Goal: Task Accomplishment & Management: Complete application form

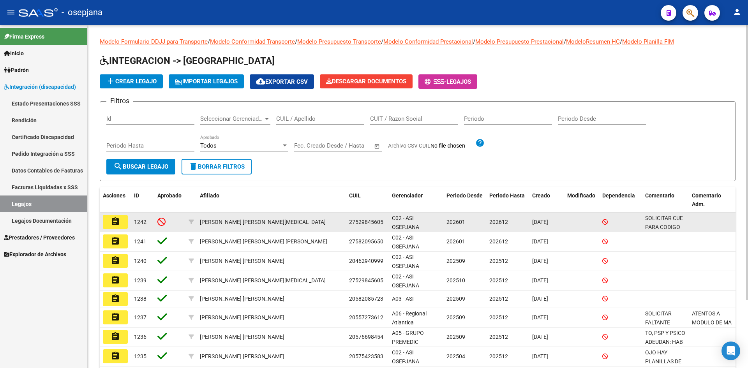
click at [113, 218] on mat-icon "assignment" at bounding box center [115, 221] width 9 height 9
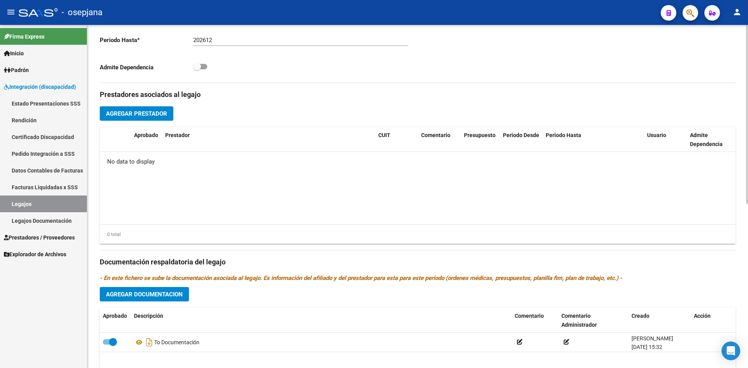
scroll to position [234, 0]
click at [141, 114] on span "Agregar Prestador" at bounding box center [136, 114] width 61 height 7
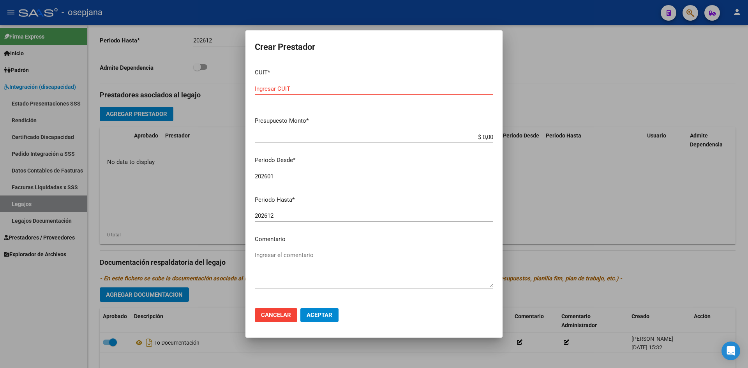
click at [545, 72] on div at bounding box center [374, 184] width 748 height 368
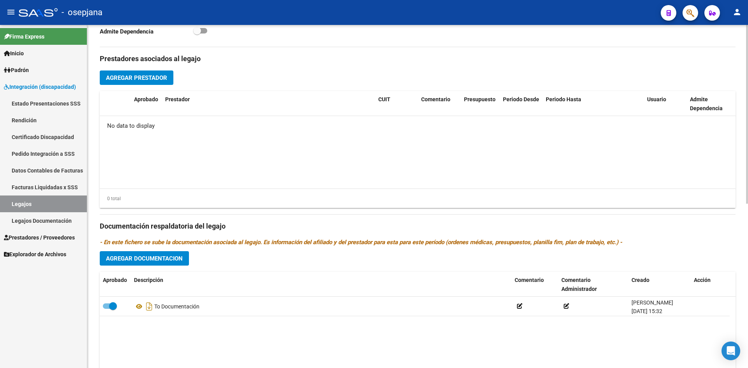
scroll to position [315, 0]
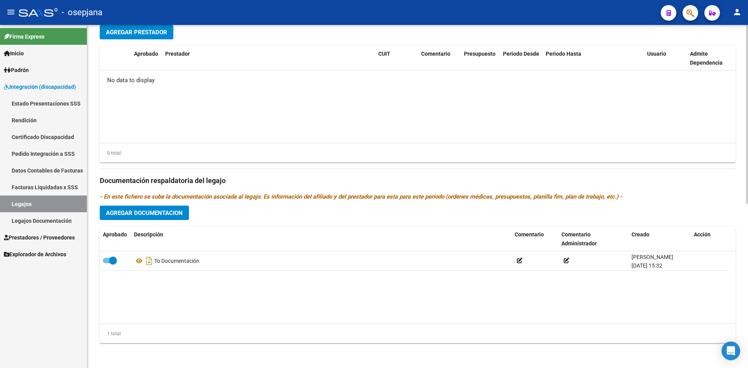
click at [161, 212] on span "Agregar Documentacion" at bounding box center [144, 213] width 77 height 7
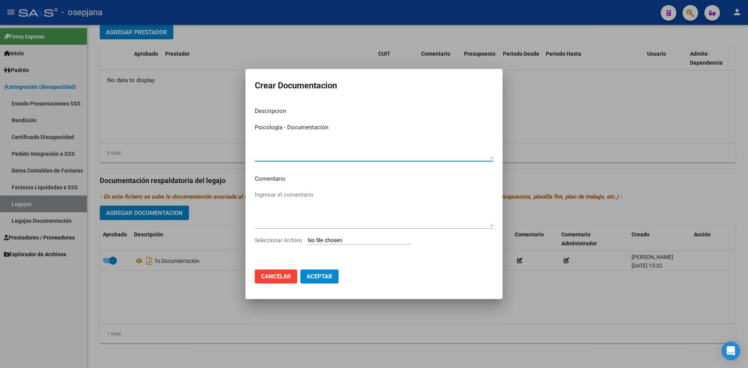
type textarea "Psicología - Documentación"
click at [333, 241] on input "Seleccionar Archivo" at bounding box center [359, 240] width 103 height 7
click at [322, 241] on input "Seleccionar Archivo" at bounding box center [359, 240] width 103 height 7
type input "C:\fakepath\LEGAJO 2026 AVRIL PSICOLOGIA.pdf"
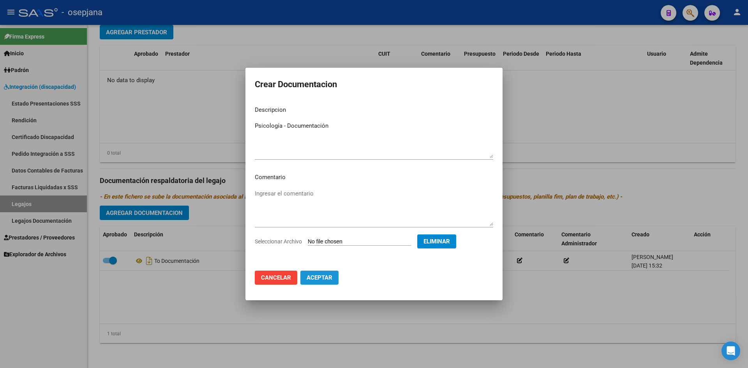
click at [317, 278] on span "Aceptar" at bounding box center [319, 277] width 26 height 7
checkbox input "false"
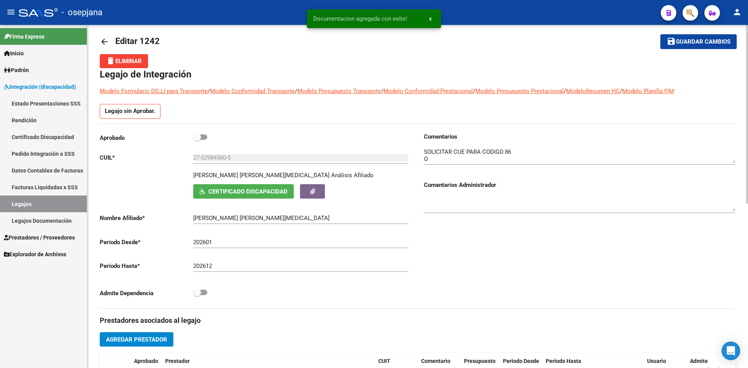
scroll to position [0, 0]
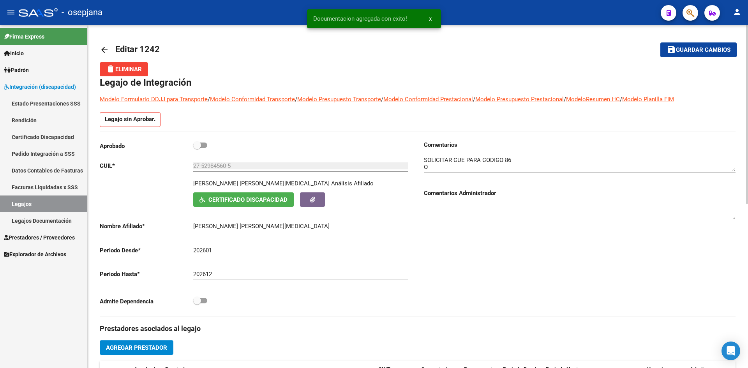
click at [694, 49] on span "Guardar cambios" at bounding box center [703, 50] width 55 height 7
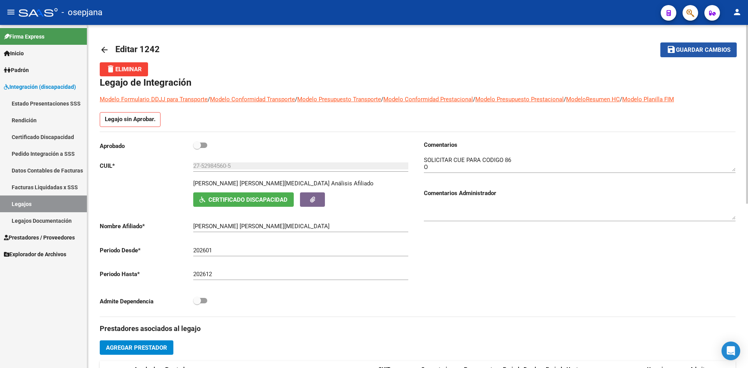
click at [678, 50] on span "Guardar cambios" at bounding box center [703, 50] width 55 height 7
click at [45, 204] on link "Legajos" at bounding box center [43, 203] width 87 height 17
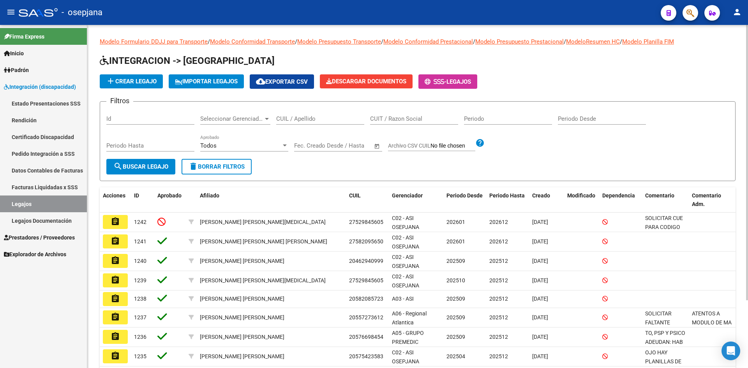
click at [129, 84] on span "add Crear Legajo" at bounding box center [131, 81] width 51 height 7
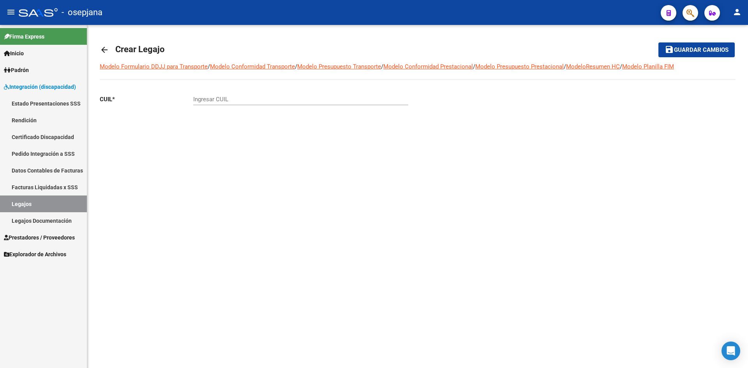
click at [207, 102] on input "Ingresar CUIL" at bounding box center [300, 99] width 215 height 7
type input "20-54364995-4"
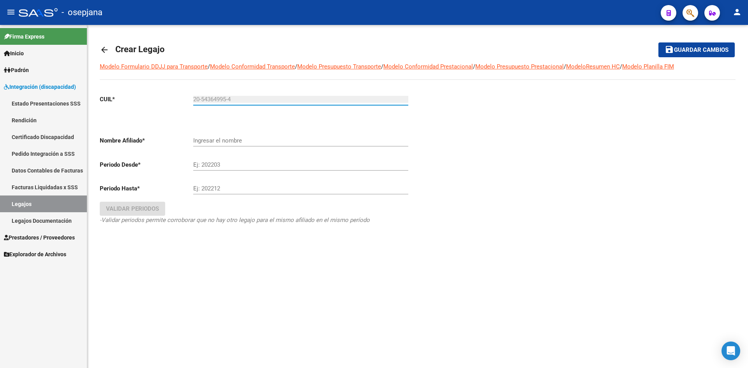
type input "[PERSON_NAME] [PERSON_NAME]"
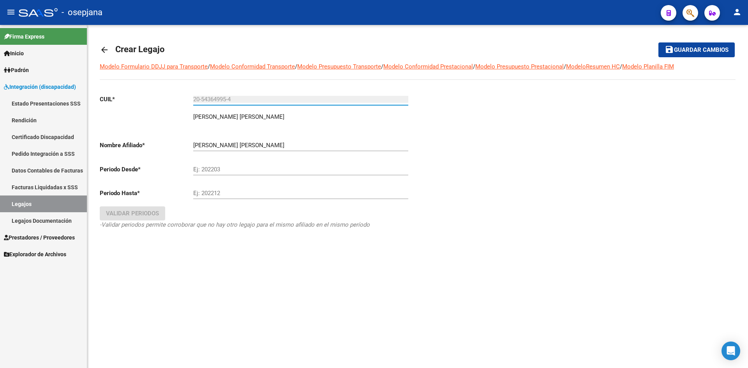
type input "20-54364995-4"
click at [215, 169] on input "Ej: 202203" at bounding box center [300, 169] width 215 height 7
type input "202601"
click at [217, 193] on input "Ej: 202212" at bounding box center [300, 193] width 215 height 7
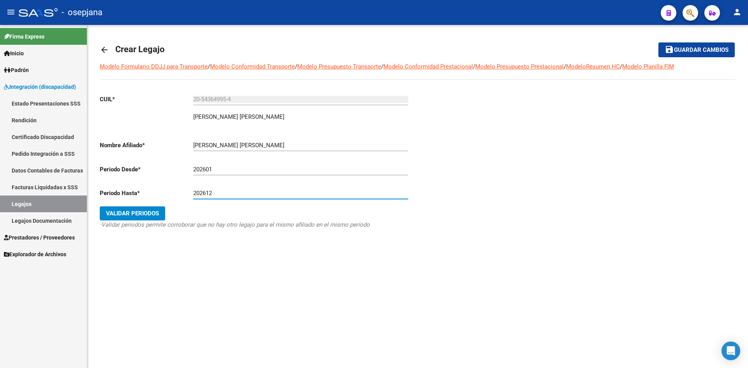
type input "202612"
click at [116, 211] on span "Validar Periodos" at bounding box center [132, 213] width 53 height 7
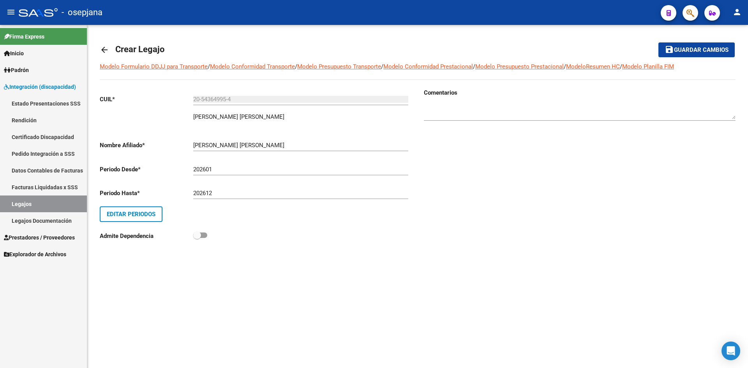
click at [698, 53] on span "Guardar cambios" at bounding box center [701, 50] width 55 height 7
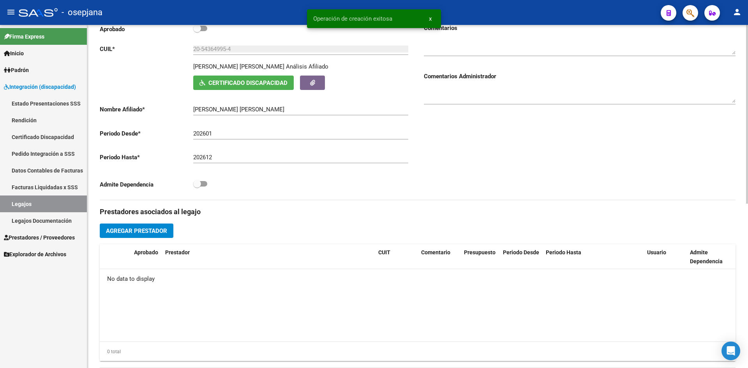
scroll to position [195, 0]
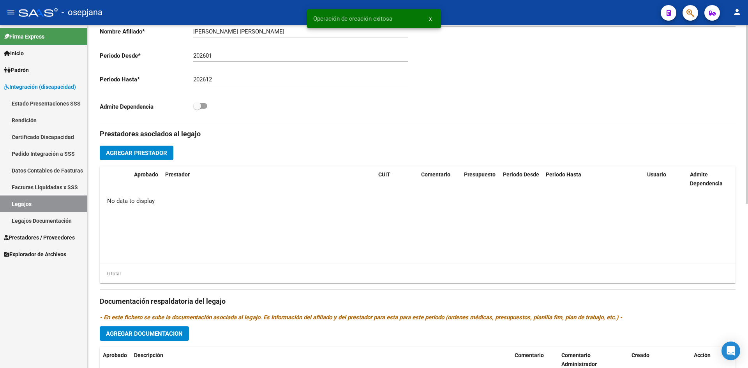
click at [166, 329] on button "Agregar Documentacion" at bounding box center [144, 333] width 89 height 14
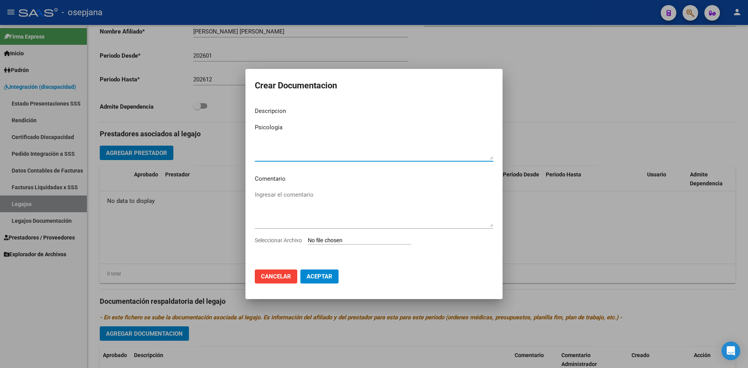
type textarea "Psicología"
click at [333, 239] on input "Seleccionar Archivo" at bounding box center [359, 240] width 103 height 7
type input "C:\fakepath\LEGAJO 2026 [PERSON_NAME] PSICOLOGIA.pdf"
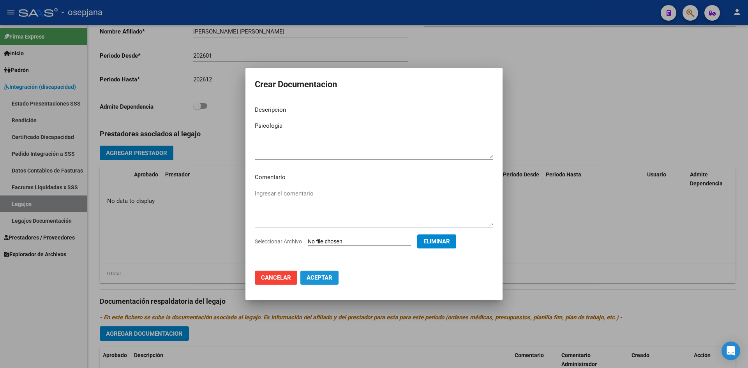
click at [316, 278] on span "Aceptar" at bounding box center [319, 277] width 26 height 7
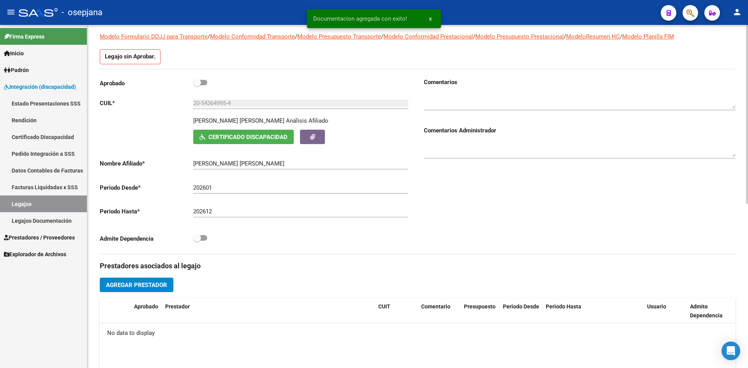
scroll to position [0, 0]
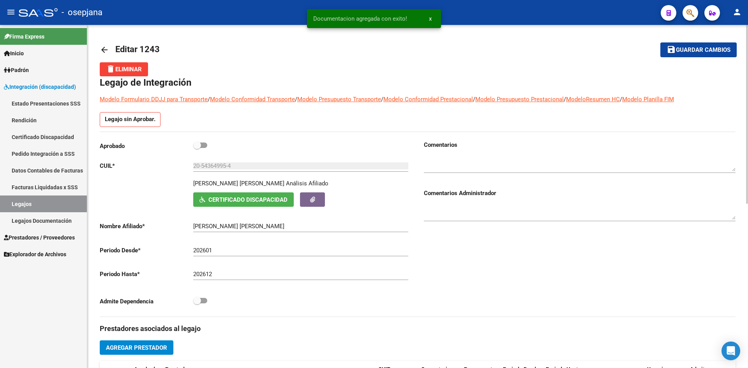
click at [692, 53] on span "Guardar cambios" at bounding box center [703, 50] width 55 height 7
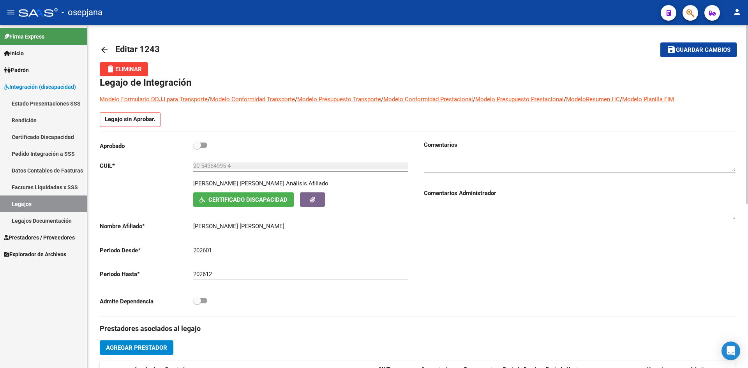
click at [698, 53] on span "Guardar cambios" at bounding box center [703, 50] width 55 height 7
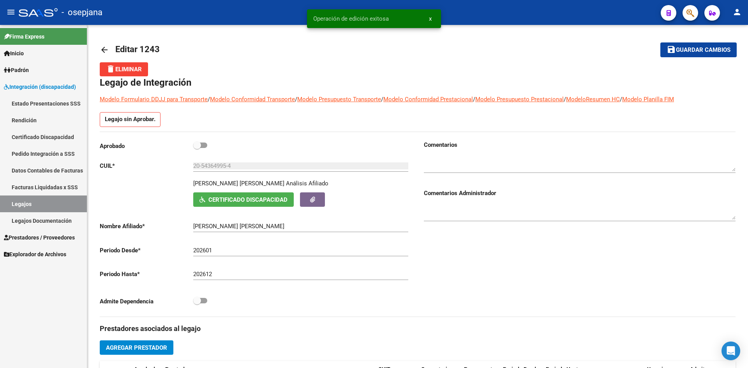
click at [42, 204] on link "Legajos" at bounding box center [43, 203] width 87 height 17
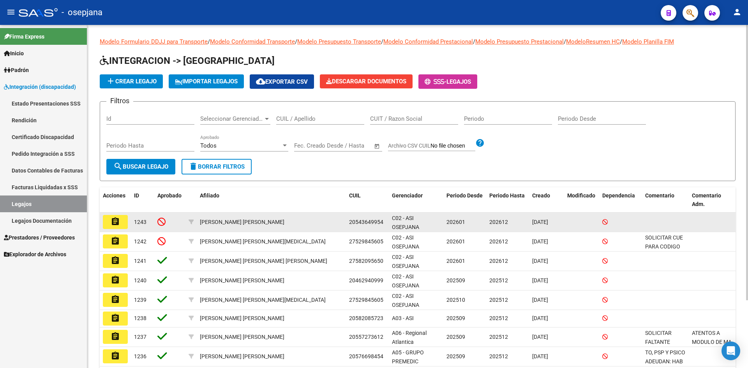
click at [118, 221] on mat-icon "assignment" at bounding box center [115, 221] width 9 height 9
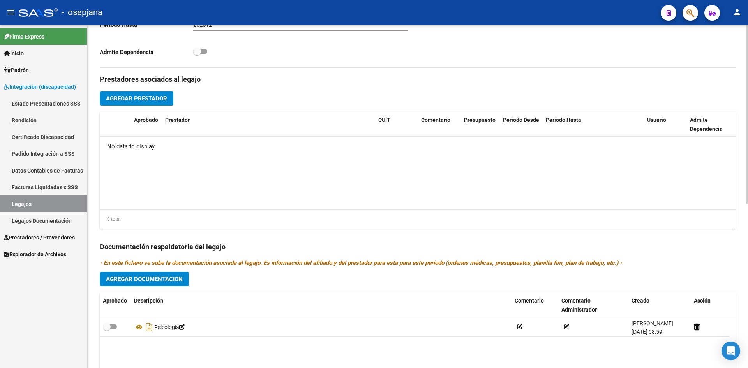
scroll to position [315, 0]
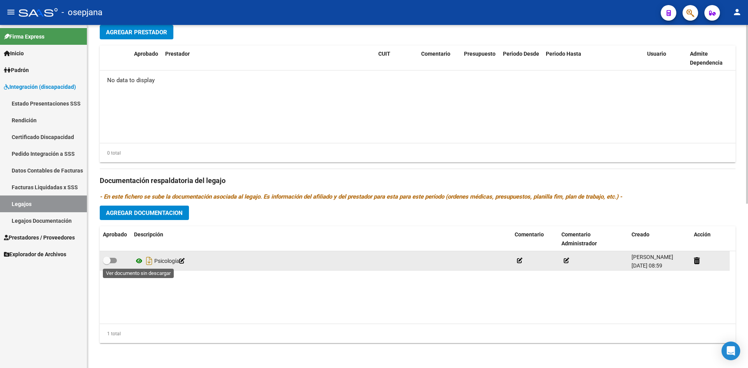
click at [136, 259] on icon at bounding box center [139, 260] width 10 height 9
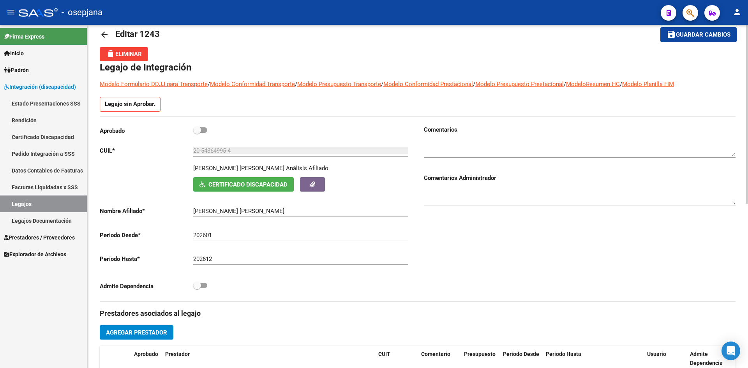
scroll to position [0, 0]
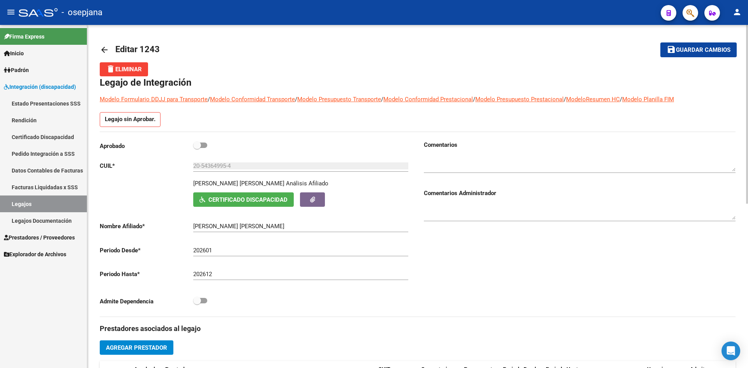
click at [687, 52] on span "Guardar cambios" at bounding box center [703, 50] width 55 height 7
click at [691, 50] on span "Guardar cambios" at bounding box center [703, 50] width 55 height 7
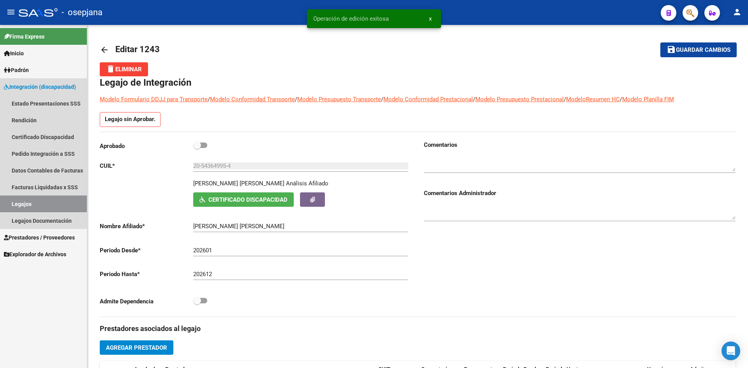
click at [56, 202] on link "Legajos" at bounding box center [43, 203] width 87 height 17
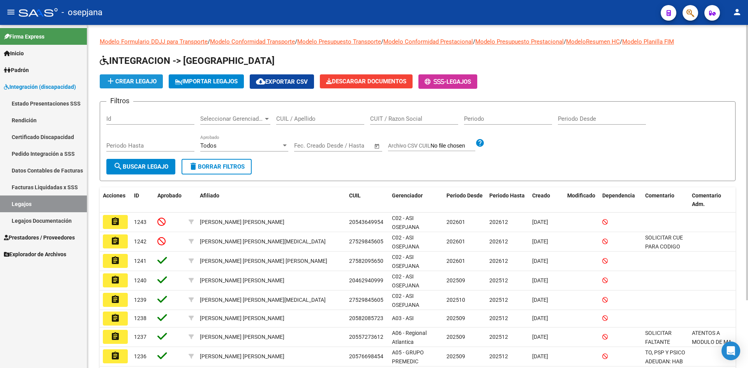
click at [129, 77] on button "add Crear Legajo" at bounding box center [131, 81] width 63 height 14
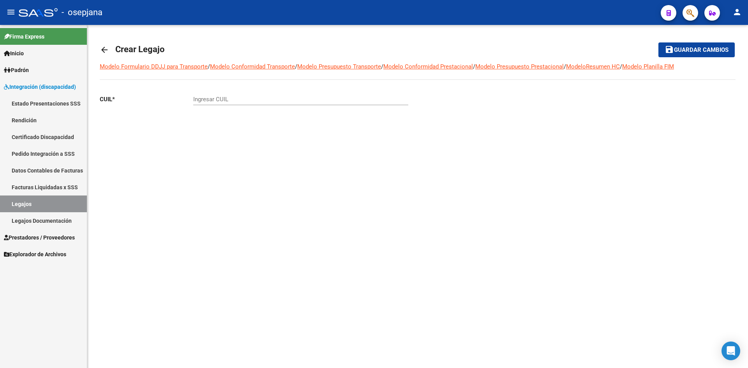
click at [212, 101] on input "Ingresar CUIL" at bounding box center [300, 99] width 215 height 7
type input "27-56946820-0"
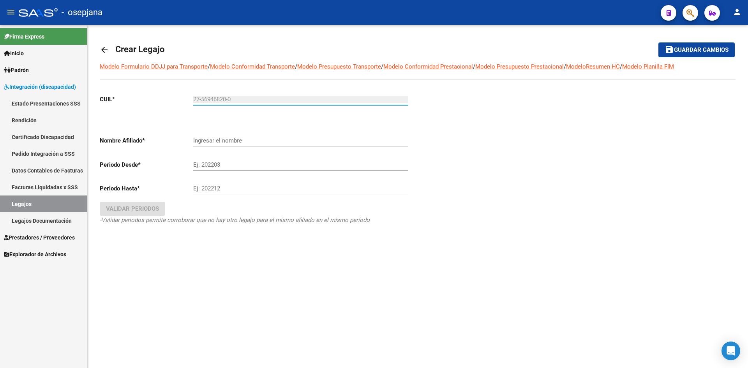
type input "[PERSON_NAME] [PERSON_NAME]"
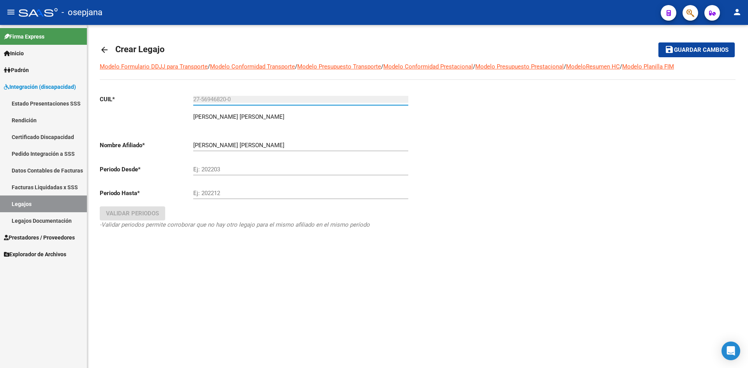
type input "27-56946820-0"
click at [226, 166] on input "Ej: 202203" at bounding box center [300, 169] width 215 height 7
type input "202601"
click at [221, 192] on input "Ej: 202212" at bounding box center [300, 193] width 215 height 7
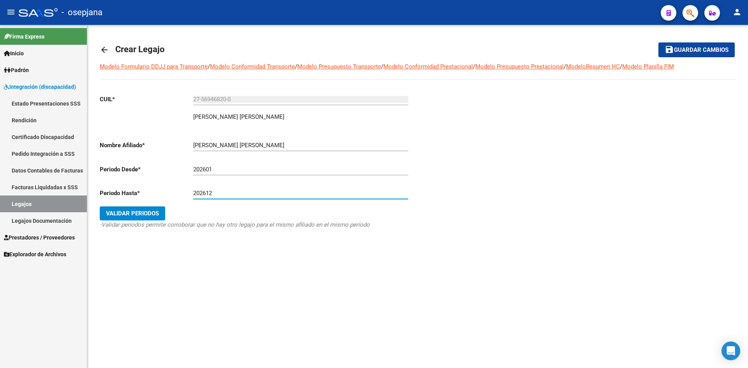
type input "202612"
click at [143, 212] on span "Validar Periodos" at bounding box center [132, 213] width 53 height 7
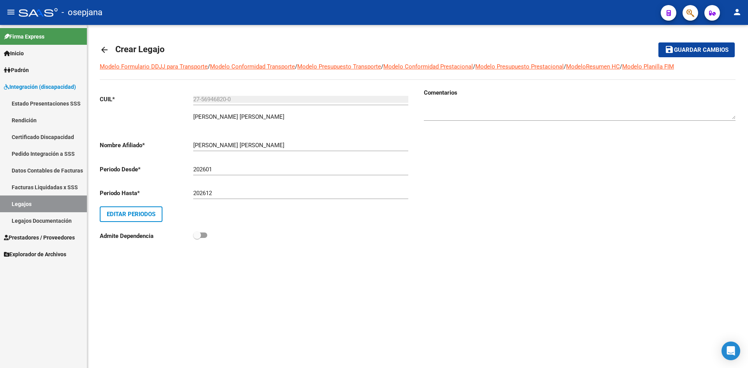
click at [686, 50] on span "Guardar cambios" at bounding box center [701, 50] width 55 height 7
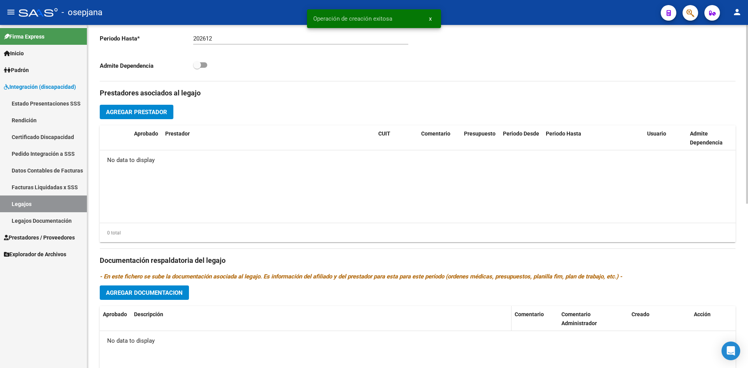
scroll to position [273, 0]
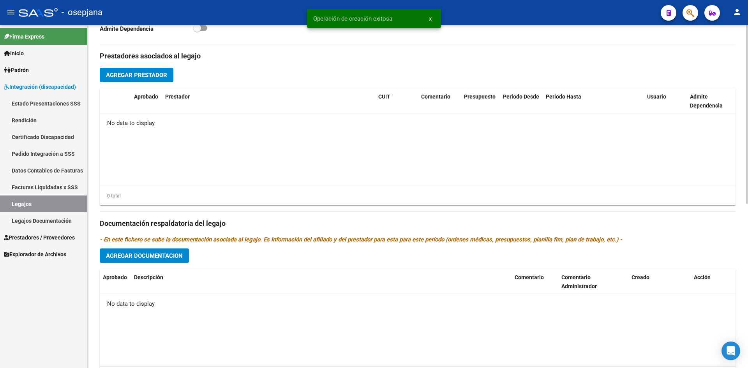
click at [162, 255] on span "Agregar Documentacion" at bounding box center [144, 255] width 77 height 7
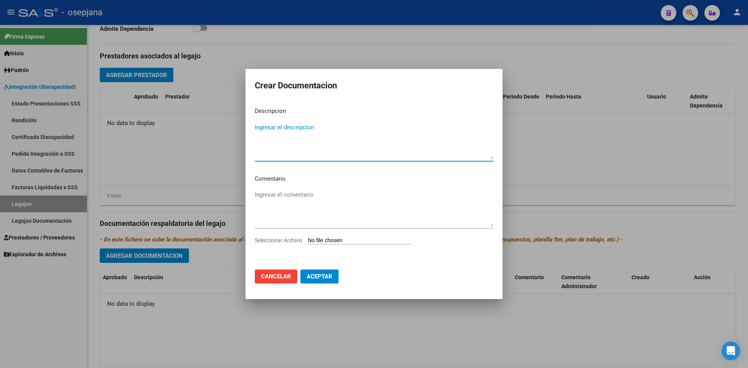
type textarea "m"
type textarea "Modulo Integral Intensivo- Documentación"
click at [340, 242] on input "Seleccionar Archivo" at bounding box center [359, 240] width 103 height 7
click at [338, 238] on input "Seleccionar Archivo" at bounding box center [359, 240] width 103 height 7
type input "C:\fakepath\[PERSON_NAME].pdf"
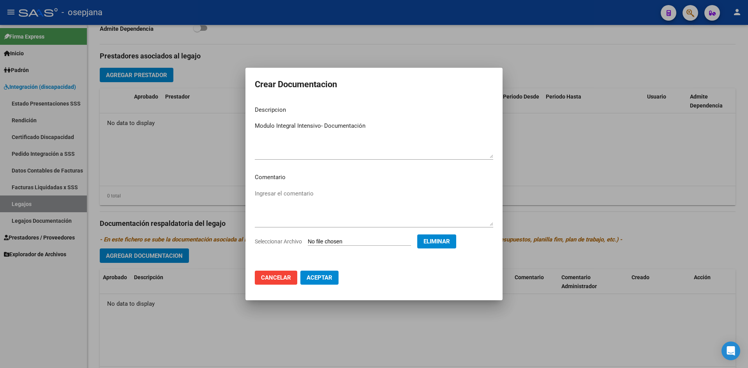
click at [314, 276] on span "Aceptar" at bounding box center [319, 277] width 26 height 7
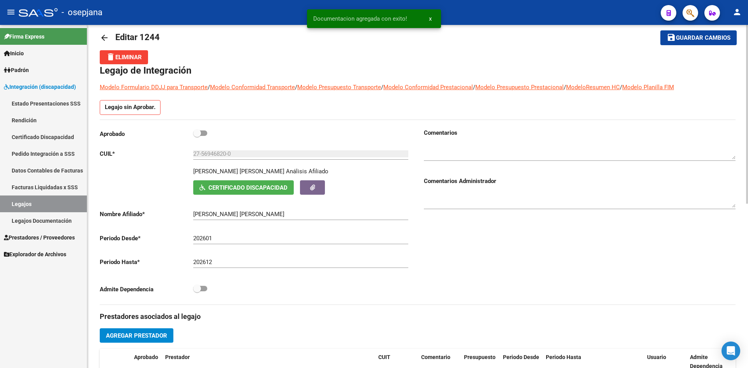
scroll to position [0, 0]
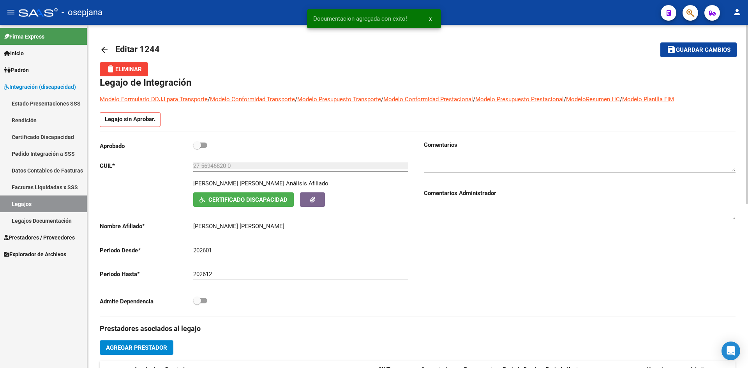
click at [710, 47] on span "Guardar cambios" at bounding box center [703, 50] width 55 height 7
click at [705, 49] on span "Guardar cambios" at bounding box center [703, 50] width 55 height 7
click at [67, 204] on link "Legajos" at bounding box center [43, 203] width 87 height 17
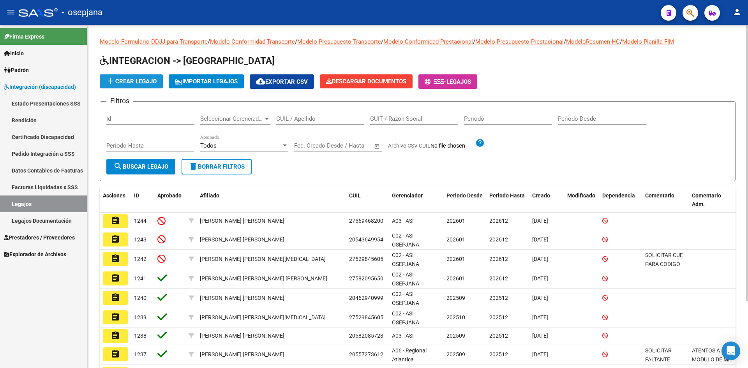
click at [132, 80] on span "add Crear Legajo" at bounding box center [131, 81] width 51 height 7
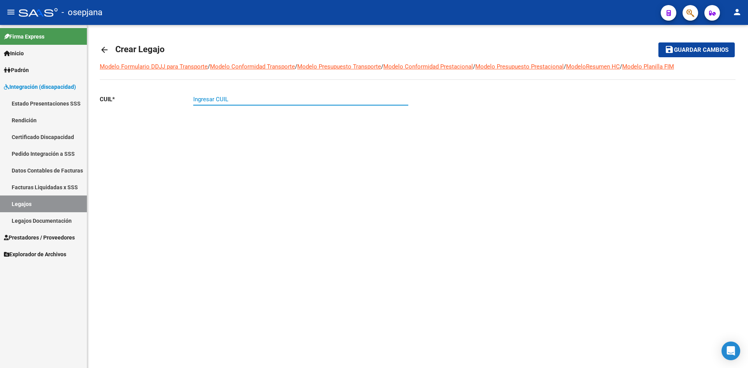
click at [227, 97] on input "Ingresar CUIL" at bounding box center [300, 99] width 215 height 7
type input "20-58053586-1"
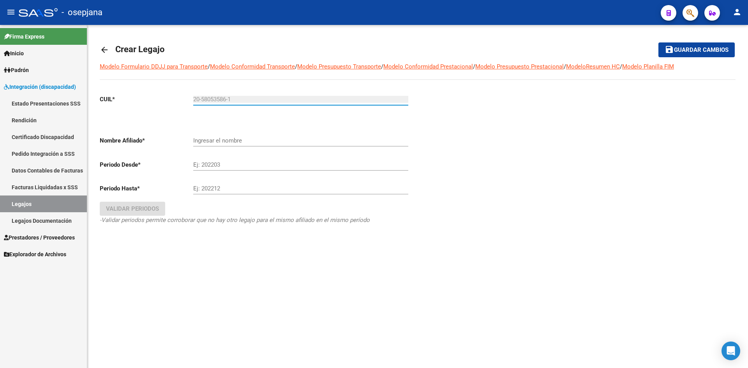
type input "[PERSON_NAME]"
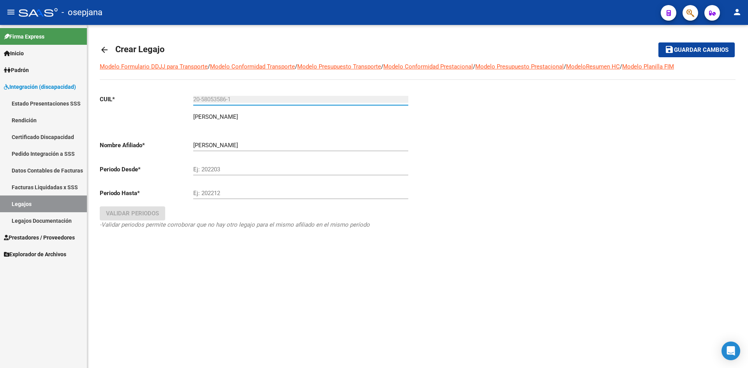
type input "20-58053586-1"
click at [225, 168] on input "Ej: 202203" at bounding box center [300, 169] width 215 height 7
type input "202601"
click at [215, 190] on input "Ej: 202212" at bounding box center [300, 193] width 215 height 7
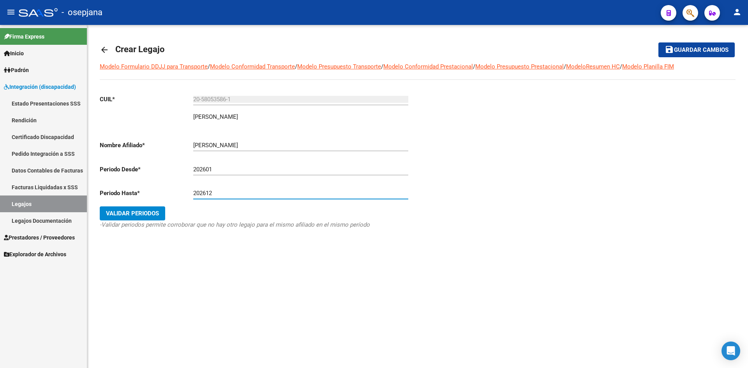
type input "202612"
click at [138, 210] on span "Validar Periodos" at bounding box center [132, 213] width 53 height 7
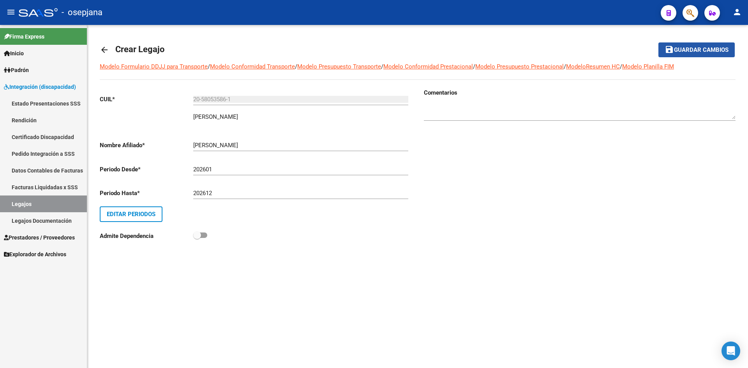
click at [702, 47] on span "Guardar cambios" at bounding box center [701, 50] width 55 height 7
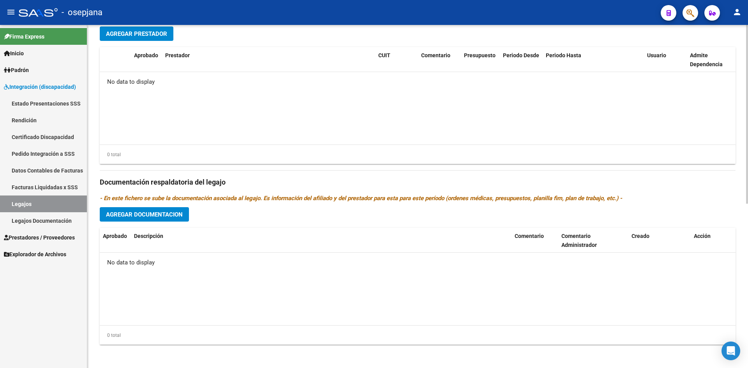
scroll to position [315, 0]
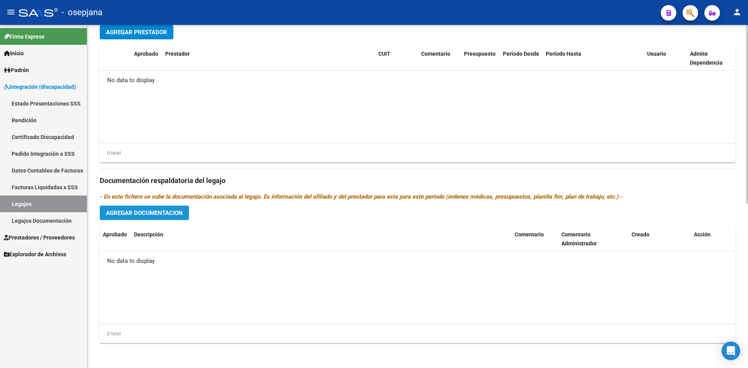
click at [180, 208] on button "Agregar Documentacion" at bounding box center [144, 213] width 89 height 14
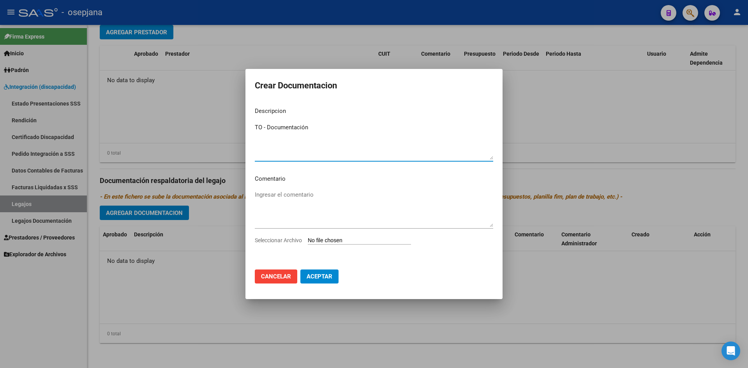
type textarea "TO - Documentación"
click at [350, 239] on input "Seleccionar Archivo" at bounding box center [359, 240] width 103 height 7
click at [357, 236] on div "Seleccionar Archivo" at bounding box center [374, 243] width 238 height 15
click at [359, 236] on div "Seleccionar Archivo" at bounding box center [374, 243] width 238 height 15
click at [360, 243] on input "Seleccionar Archivo" at bounding box center [359, 240] width 103 height 7
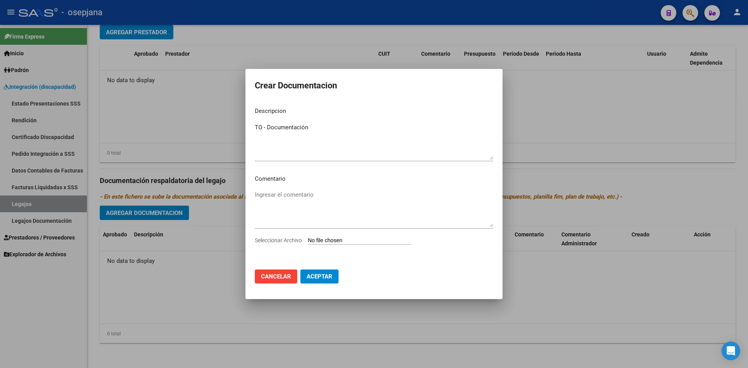
click at [349, 238] on input "Seleccionar Archivo" at bounding box center [359, 240] width 103 height 7
type input "C:\fakepath\ARCHIVO UNIFICADO TO.pdf"
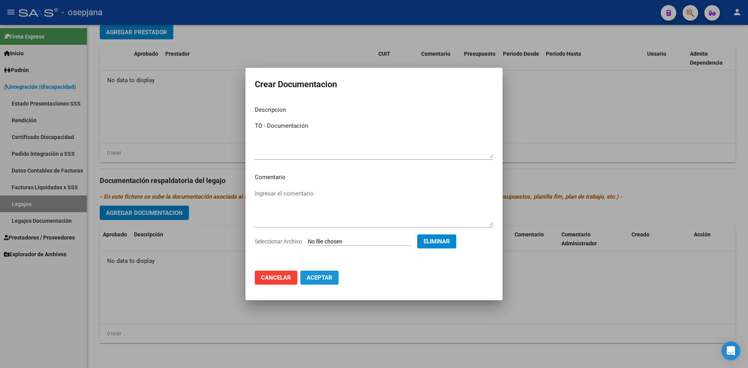
click at [327, 273] on button "Aceptar" at bounding box center [319, 278] width 38 height 14
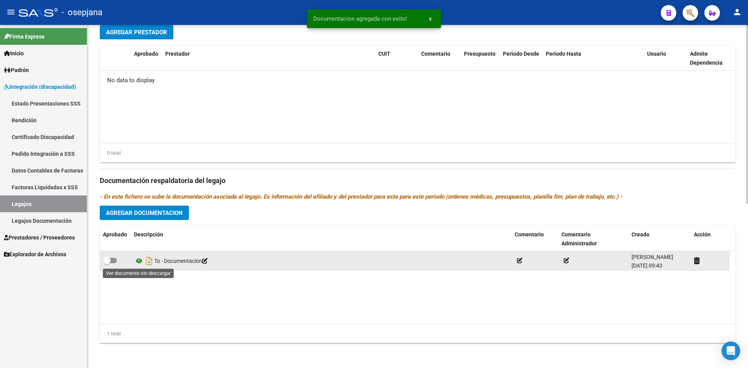
click at [137, 260] on icon at bounding box center [139, 260] width 10 height 9
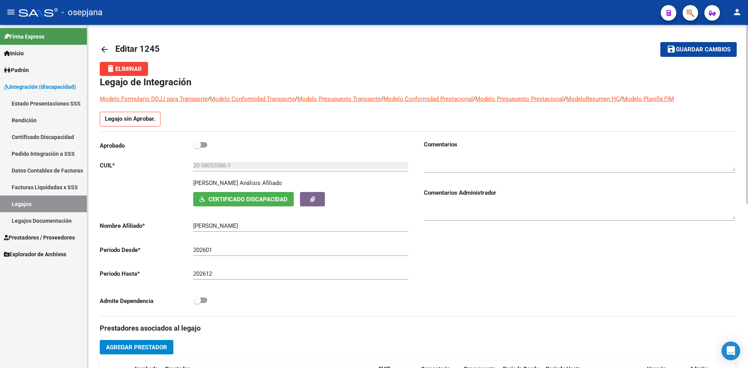
scroll to position [0, 0]
click at [718, 45] on button "save Guardar cambios" at bounding box center [698, 49] width 76 height 14
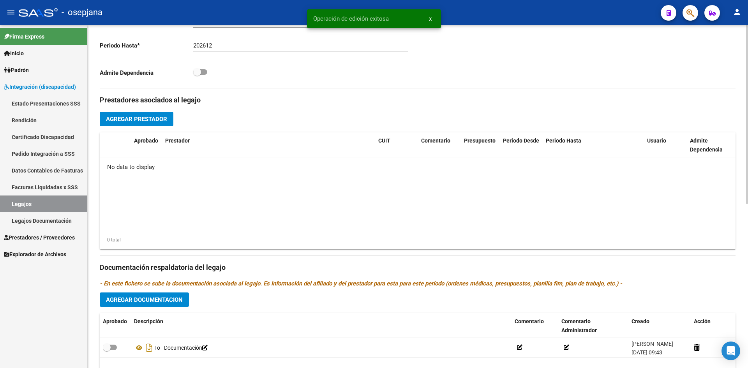
scroll to position [160, 0]
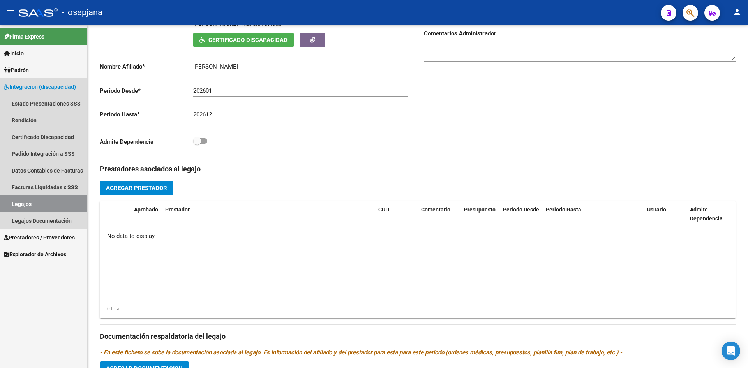
click at [32, 201] on link "Legajos" at bounding box center [43, 203] width 87 height 17
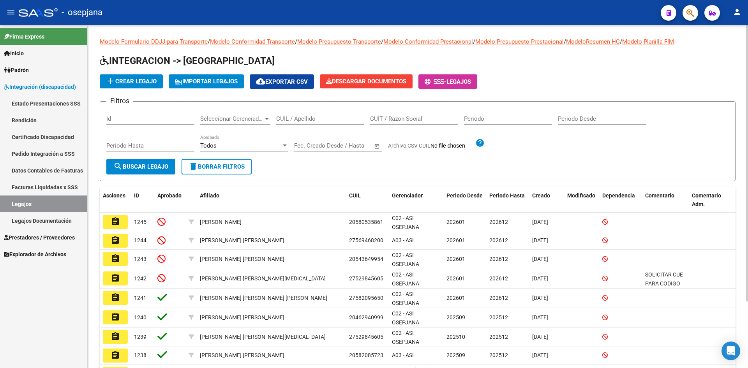
click at [121, 77] on button "add Crear Legajo" at bounding box center [131, 81] width 63 height 14
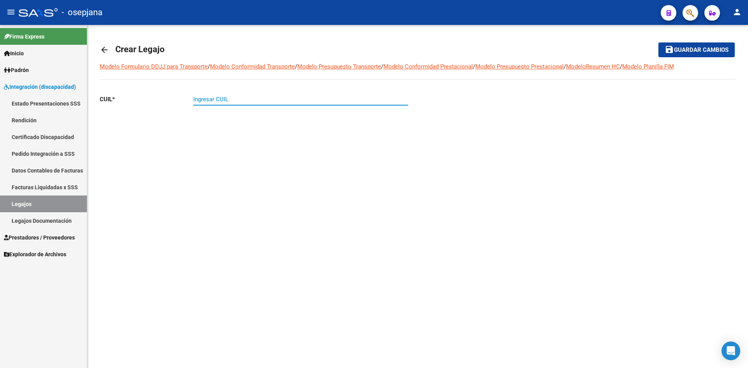
click at [376, 101] on input "Ingresar CUIL" at bounding box center [300, 99] width 215 height 7
type input "20-54810866-8"
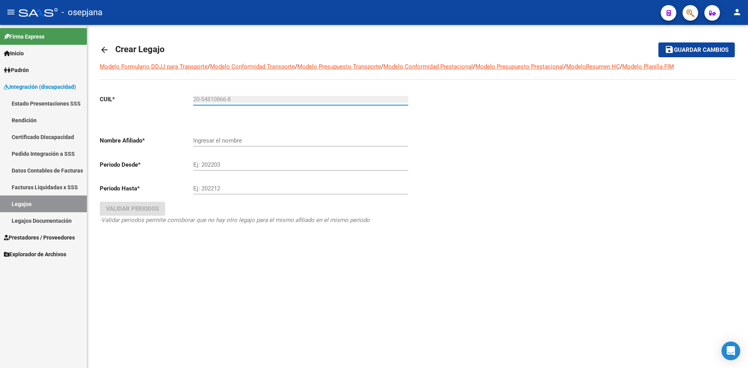
type input "CENTURION [PERSON_NAME]"
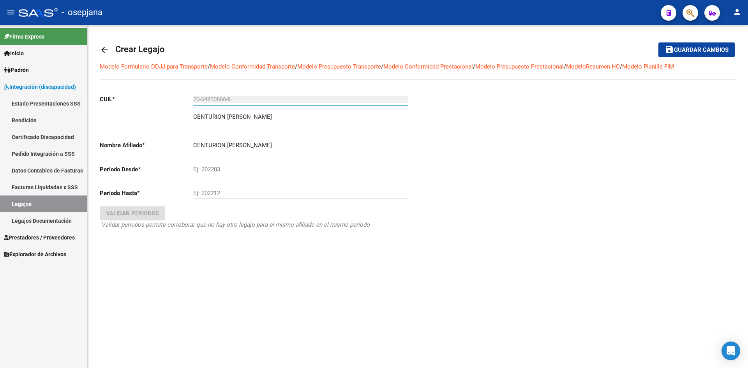
type input "20-54810866-8"
click at [211, 170] on input "Ej: 202203" at bounding box center [300, 169] width 215 height 7
type input "202601"
click at [245, 195] on input "Ej: 202212" at bounding box center [300, 193] width 215 height 7
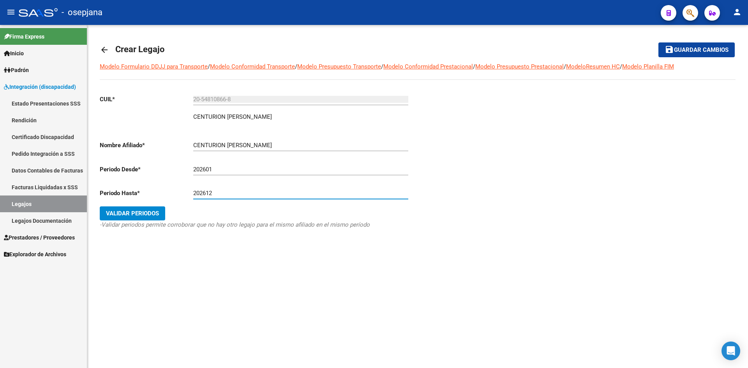
type input "202612"
click at [136, 213] on span "Validar Periodos" at bounding box center [132, 213] width 53 height 7
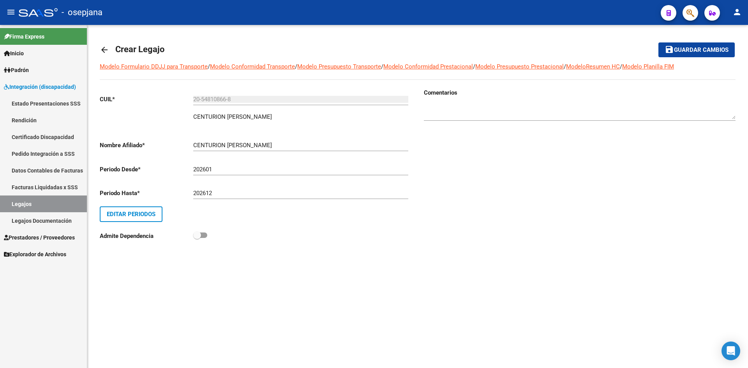
click at [695, 47] on span "Guardar cambios" at bounding box center [701, 50] width 55 height 7
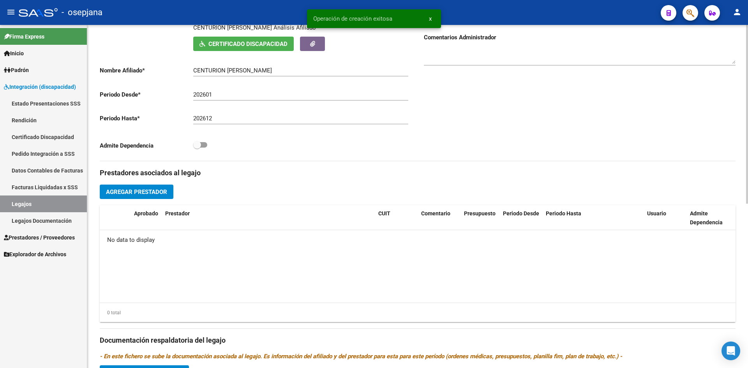
scroll to position [234, 0]
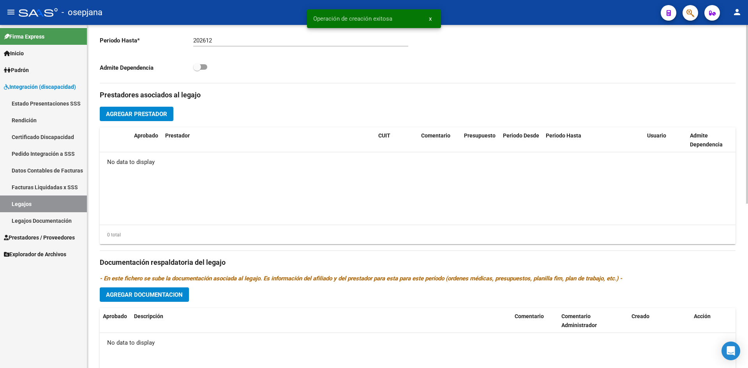
click at [169, 296] on span "Agregar Documentacion" at bounding box center [144, 294] width 77 height 7
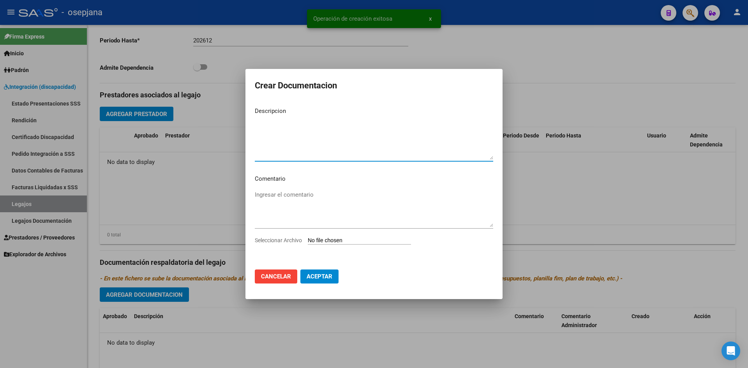
type textarea "f"
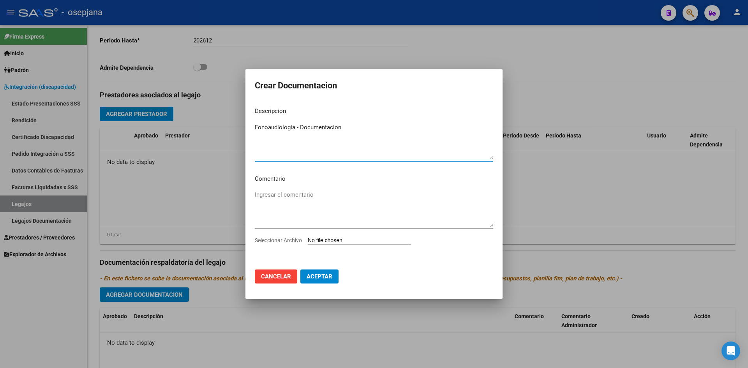
type textarea "Fonoaudiología - Documentacion"
click at [331, 240] on input "Seleccionar Archivo" at bounding box center [359, 240] width 103 height 7
type input "C:\fakepath\[PERSON_NAME].pdf"
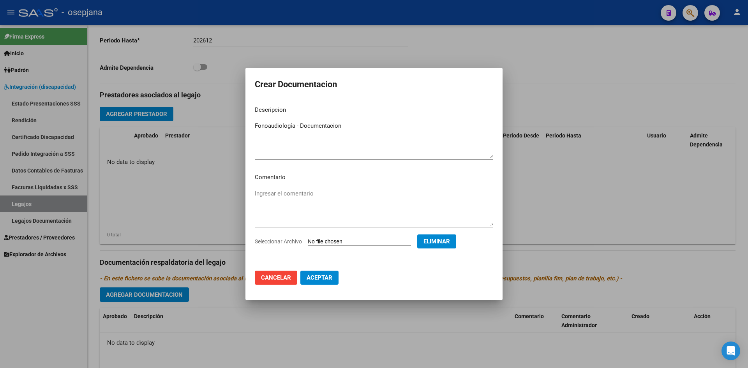
click at [288, 278] on span "Cancelar" at bounding box center [276, 277] width 30 height 7
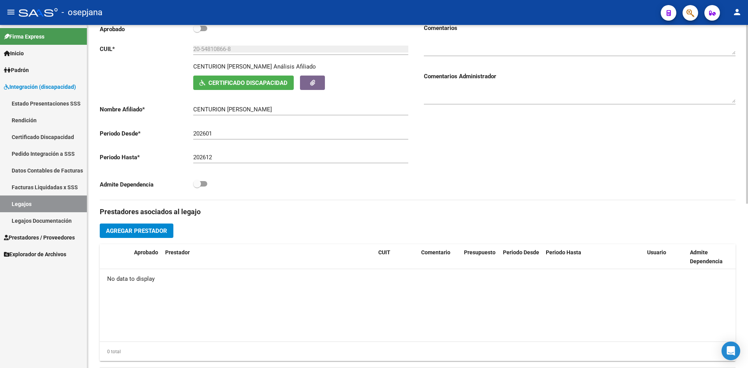
scroll to position [0, 0]
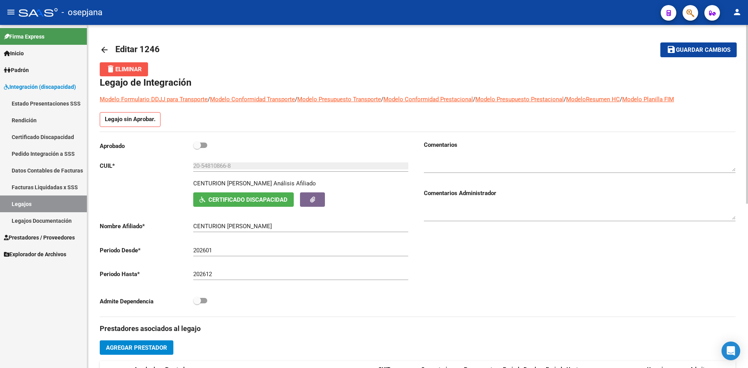
click at [125, 68] on span "delete Eliminar" at bounding box center [124, 69] width 36 height 7
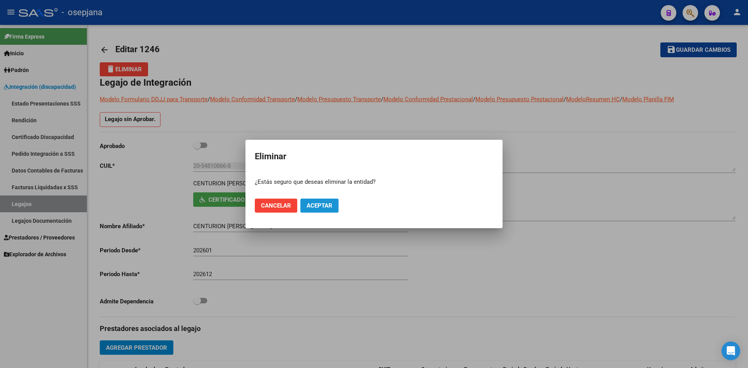
click at [329, 205] on span "Aceptar" at bounding box center [319, 205] width 26 height 7
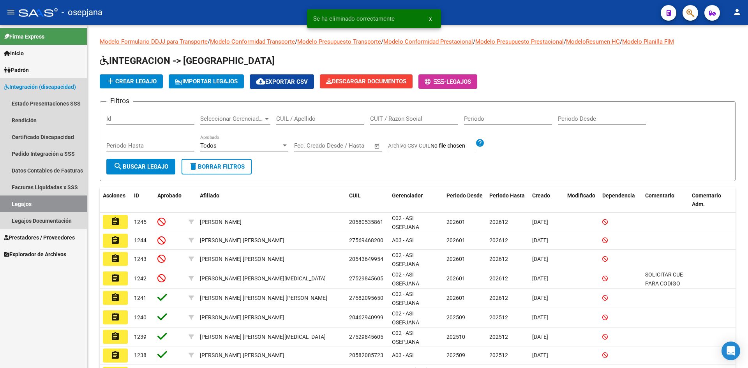
click at [46, 204] on link "Legajos" at bounding box center [43, 203] width 87 height 17
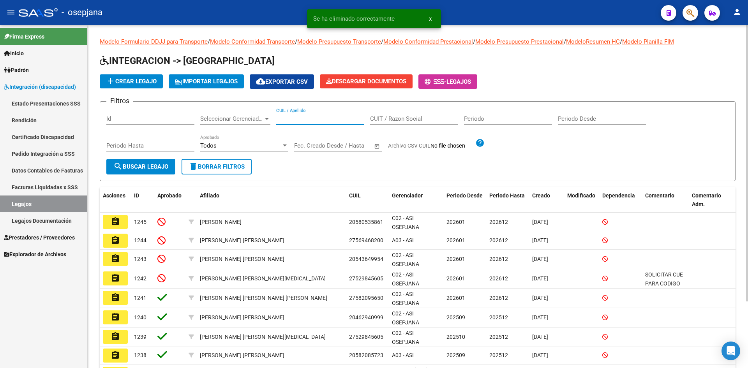
click at [305, 120] on input "CUIL / Apellido" at bounding box center [320, 118] width 88 height 7
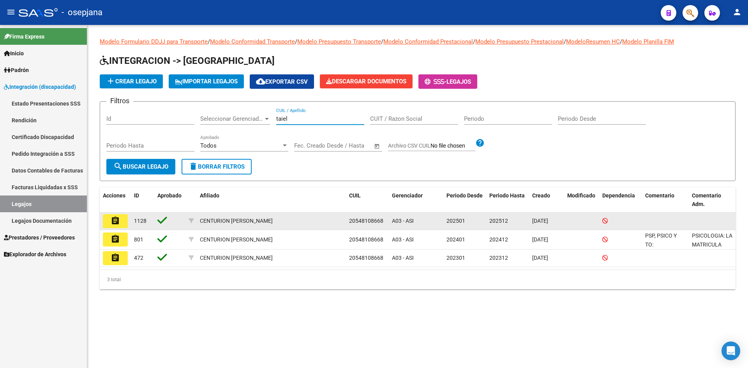
type input "taiel"
click at [116, 219] on mat-icon "assignment" at bounding box center [115, 220] width 9 height 9
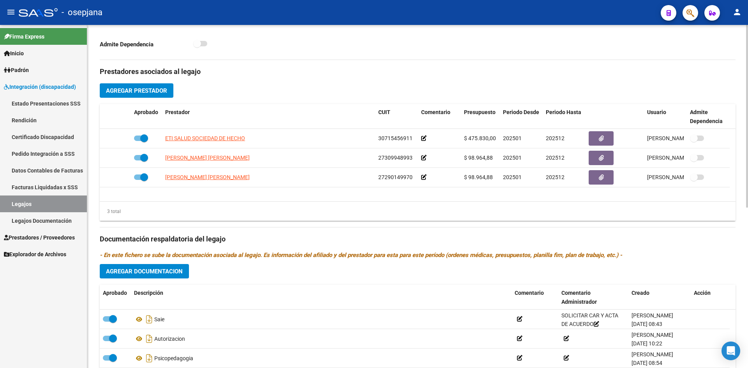
scroll to position [301, 0]
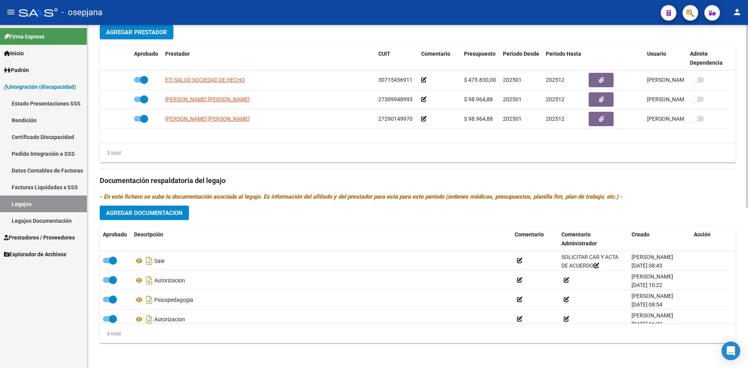
click at [130, 214] on span "Agregar Documentacion" at bounding box center [144, 213] width 77 height 7
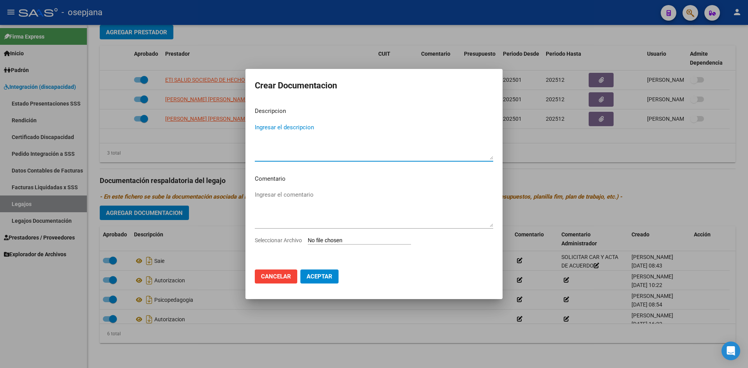
type textarea "f"
type textarea "Fonoaudiología- Documentación"
click at [348, 240] on input "Seleccionar Archivo" at bounding box center [359, 240] width 103 height 7
type input "C:\fakepath\[PERSON_NAME].pdf"
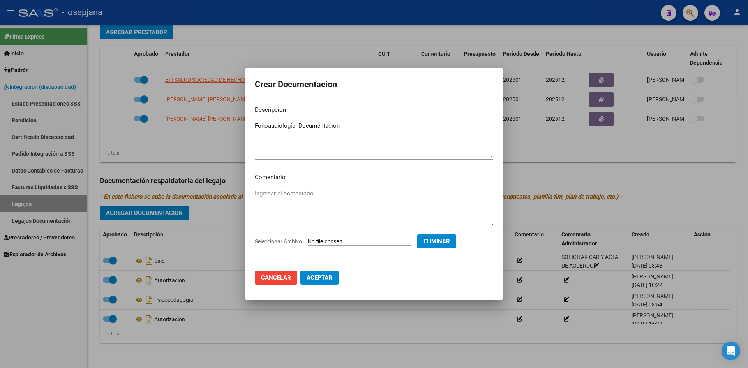
click at [321, 279] on span "Aceptar" at bounding box center [319, 277] width 26 height 7
checkbox input "false"
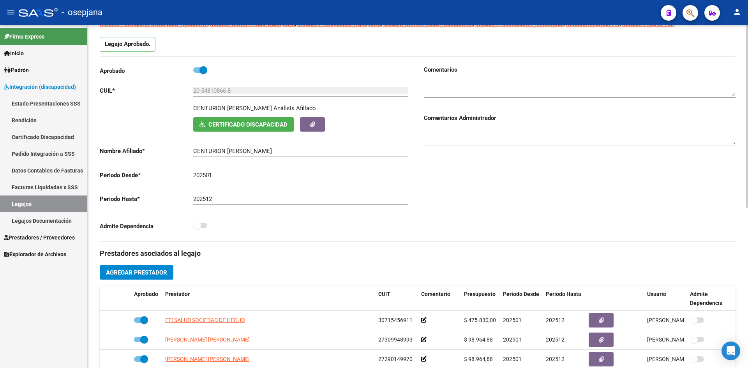
scroll to position [0, 0]
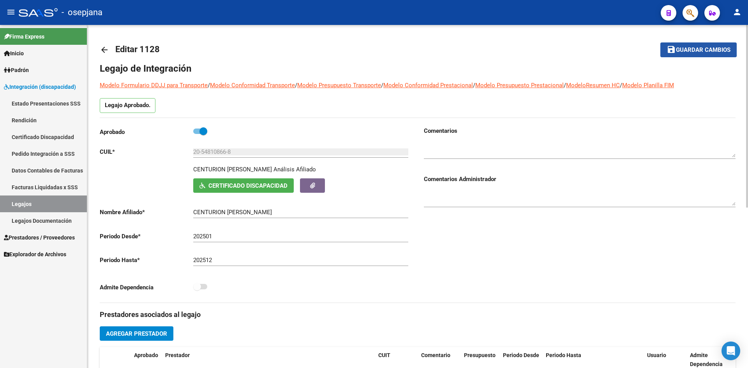
click at [688, 46] on span "save Guardar cambios" at bounding box center [698, 49] width 64 height 7
click at [699, 49] on span "Guardar cambios" at bounding box center [703, 50] width 55 height 7
click at [702, 50] on span "Guardar cambios" at bounding box center [703, 50] width 55 height 7
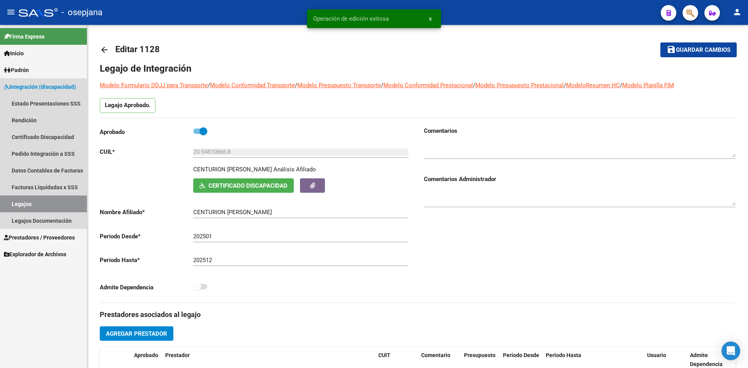
click at [43, 199] on link "Legajos" at bounding box center [43, 203] width 87 height 17
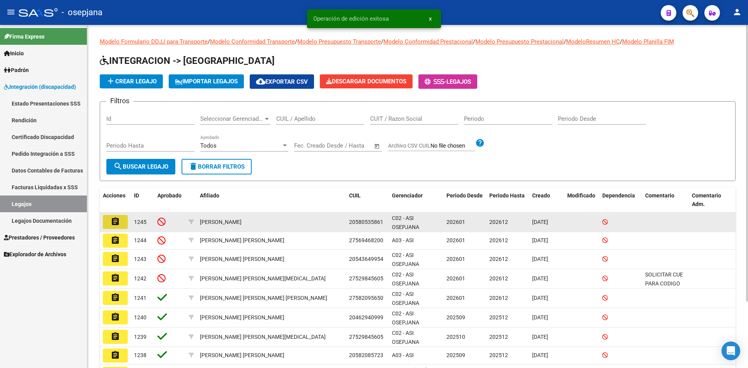
click at [121, 224] on button "assignment" at bounding box center [115, 222] width 25 height 14
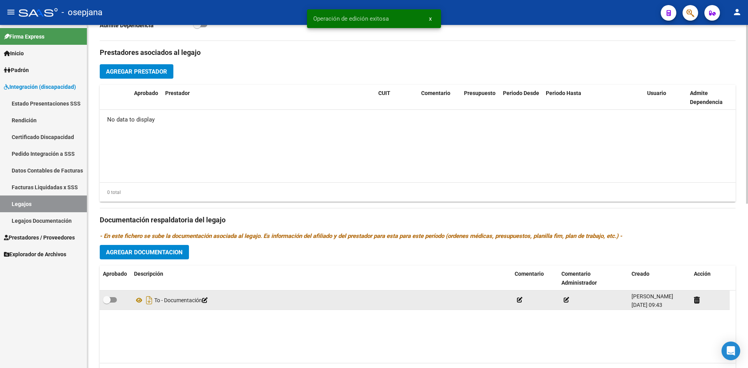
scroll to position [315, 0]
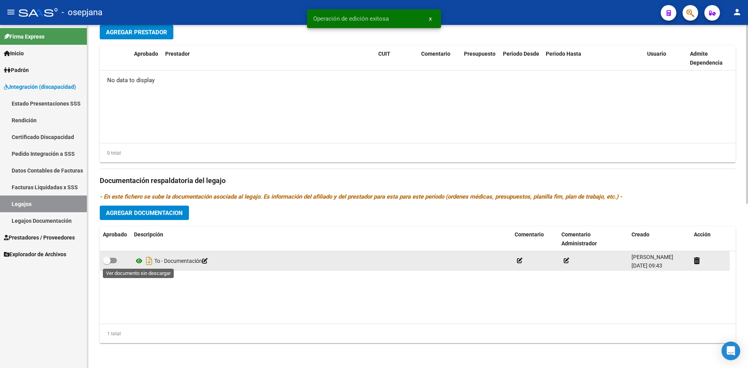
click at [139, 261] on icon at bounding box center [139, 260] width 10 height 9
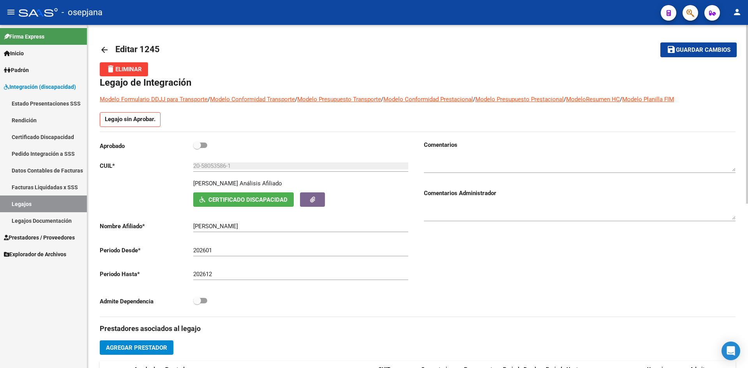
scroll to position [234, 0]
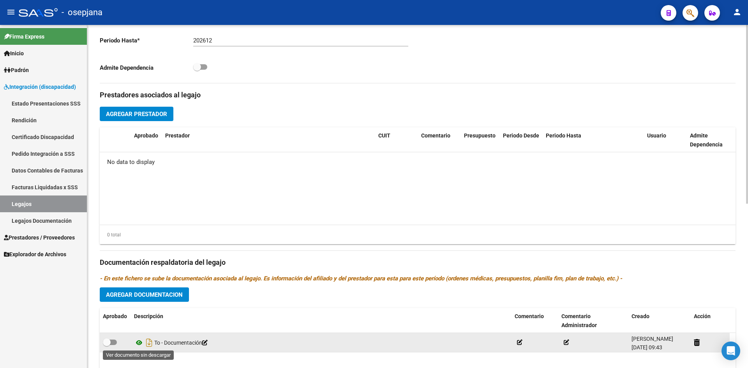
click at [139, 341] on icon at bounding box center [139, 342] width 10 height 9
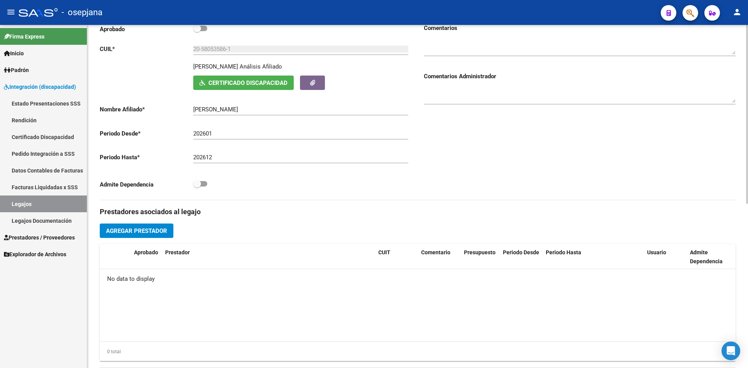
scroll to position [273, 0]
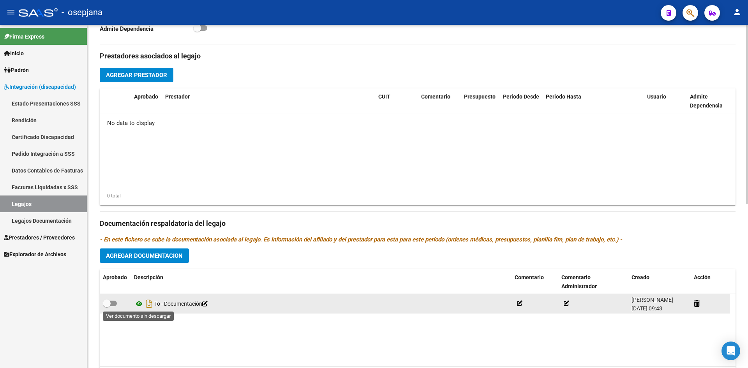
click at [139, 304] on icon at bounding box center [139, 303] width 10 height 9
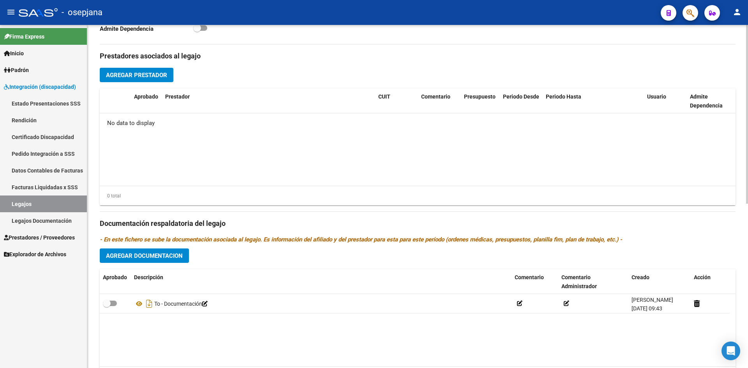
click at [154, 254] on span "Agregar Documentacion" at bounding box center [144, 255] width 77 height 7
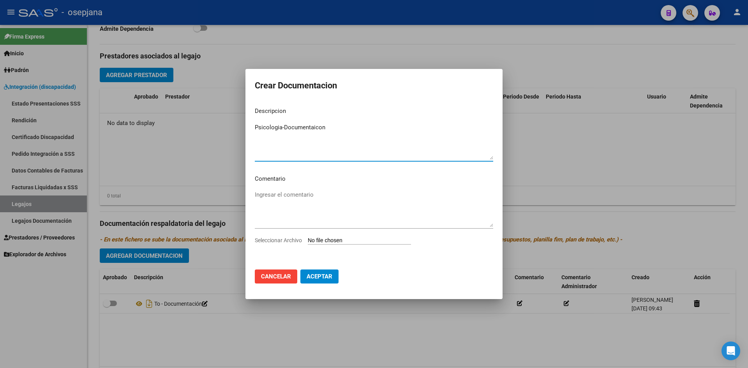
drag, startPoint x: 273, startPoint y: 127, endPoint x: 266, endPoint y: 125, distance: 7.9
drag, startPoint x: 266, startPoint y: 125, endPoint x: 340, endPoint y: 127, distance: 74.8
click at [340, 127] on textarea "Psicologia-Documentaicon" at bounding box center [374, 141] width 238 height 37
click at [285, 129] on textarea "Psicologia-Documentaicon" at bounding box center [374, 141] width 238 height 37
click at [283, 129] on textarea "Psicologia-Documentaicon" at bounding box center [374, 141] width 238 height 37
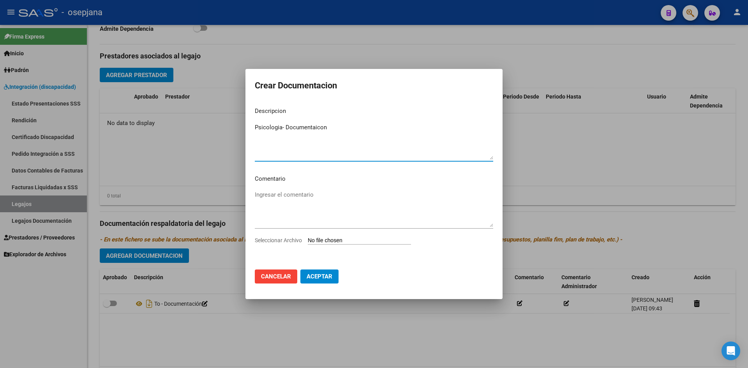
click at [319, 127] on textarea "Psicologia- Documentaicon" at bounding box center [374, 141] width 238 height 37
type textarea "Psicología- Documentación"
click at [328, 240] on input "Seleccionar Archivo" at bounding box center [359, 240] width 103 height 7
type input "C:\fakepath\PSICOLOGIA [PERSON_NAME].pdf"
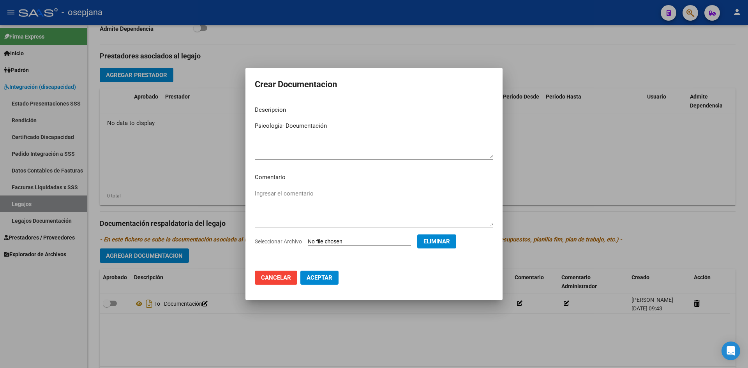
click at [319, 281] on span "Aceptar" at bounding box center [319, 277] width 26 height 7
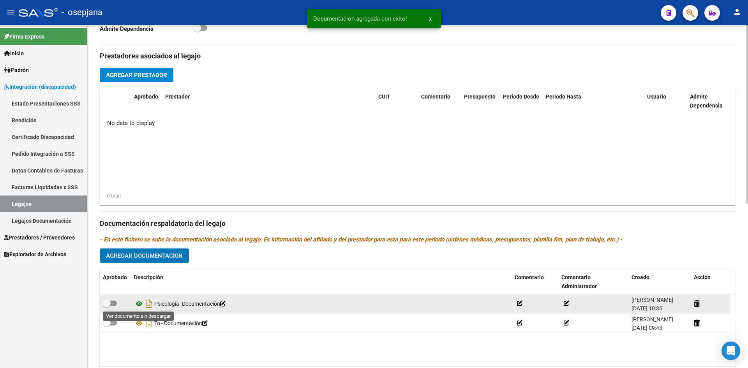
click at [137, 305] on icon at bounding box center [139, 303] width 10 height 9
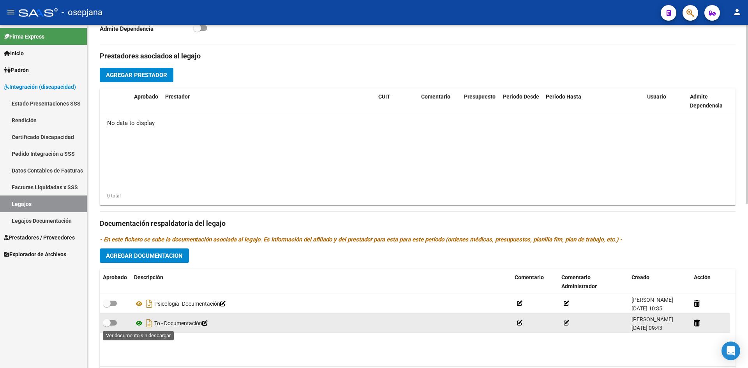
click at [137, 324] on icon at bounding box center [139, 323] width 10 height 9
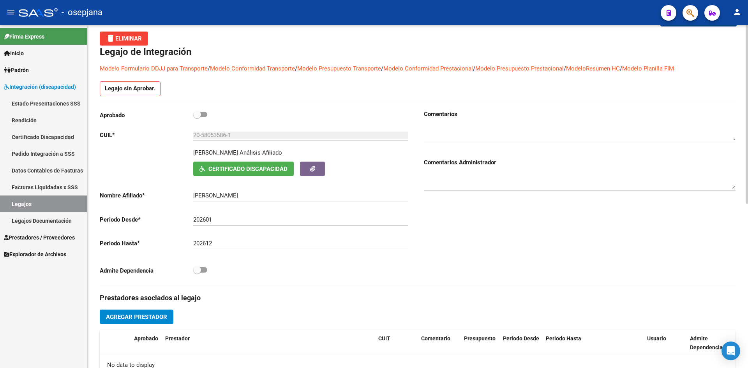
scroll to position [0, 0]
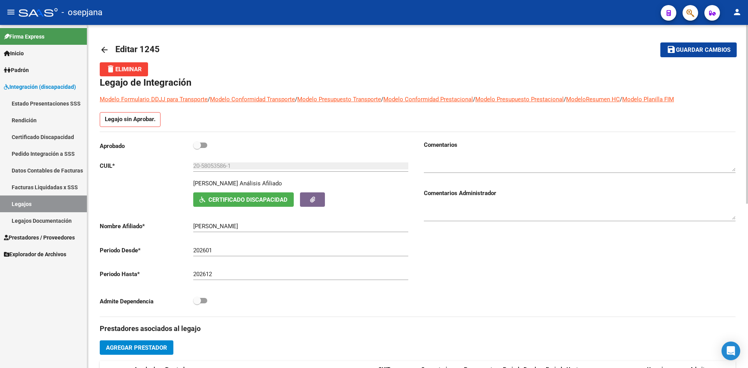
click at [683, 49] on span "Guardar cambios" at bounding box center [703, 50] width 55 height 7
click at [691, 50] on span "Guardar cambios" at bounding box center [703, 50] width 55 height 7
click at [674, 51] on mat-icon "save" at bounding box center [670, 49] width 9 height 9
